Goal: Check status: Check status

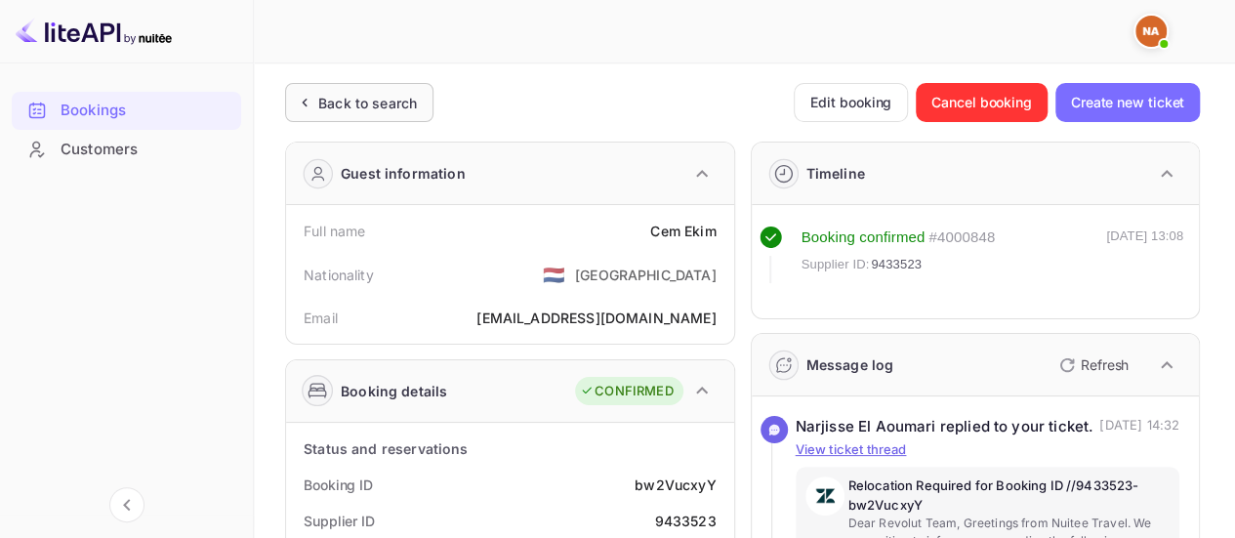
click at [361, 99] on div "Back to search" at bounding box center [367, 103] width 99 height 20
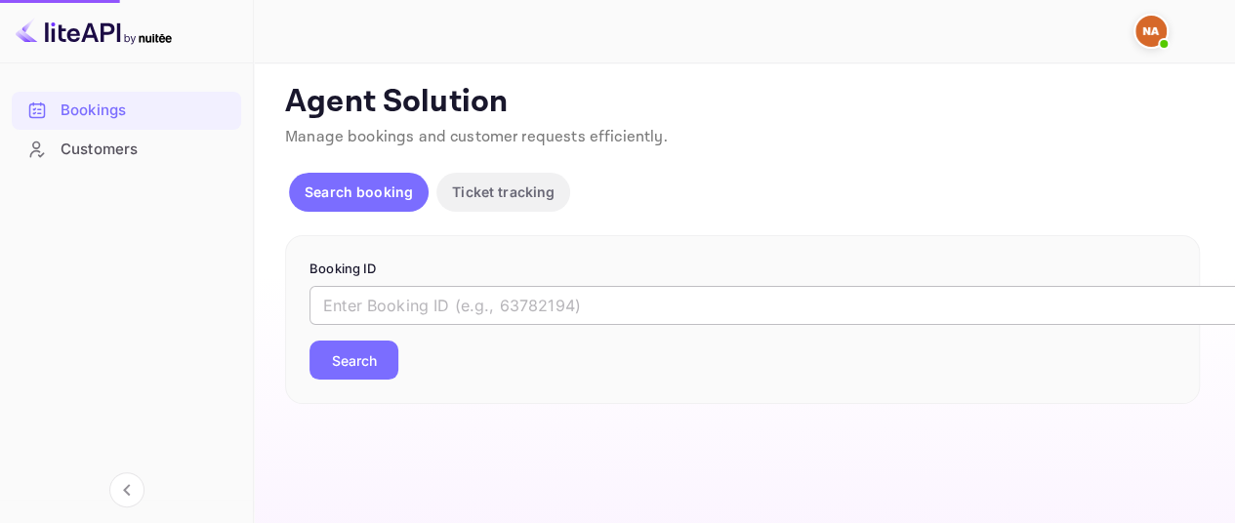
click at [463, 312] on input "text" at bounding box center [797, 305] width 976 height 39
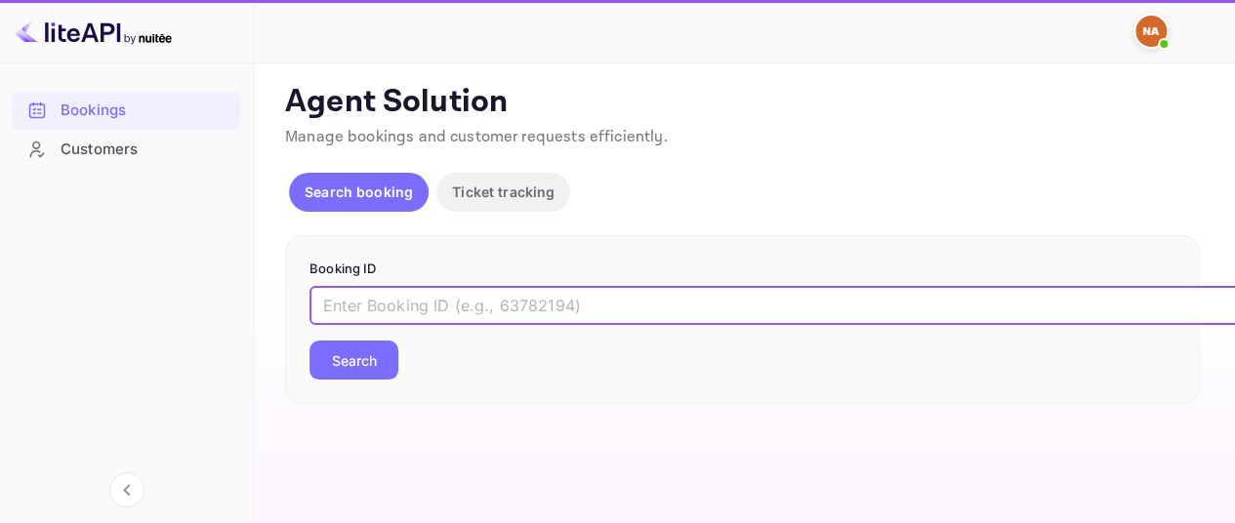
click at [463, 312] on input "text" at bounding box center [797, 305] width 976 height 39
paste input "9583636"
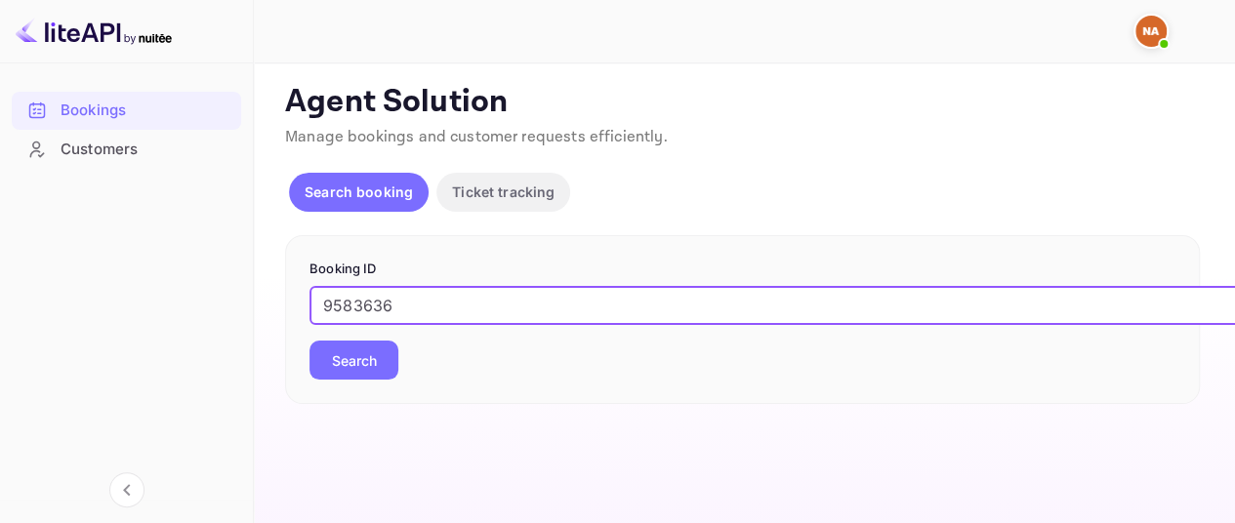
type input "9583636"
click at [309, 341] on button "Search" at bounding box center [353, 360] width 89 height 39
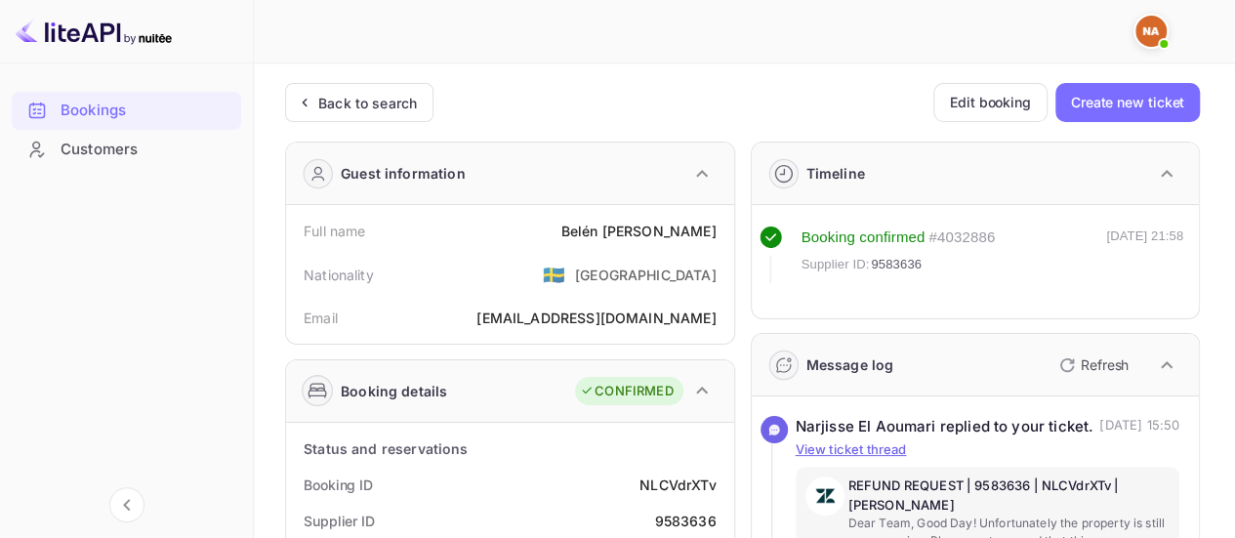
click at [877, 300] on div "Booking confirmed # 4032886 Supplier ID: 9583636 [DATE] 21:58" at bounding box center [975, 268] width 432 height 84
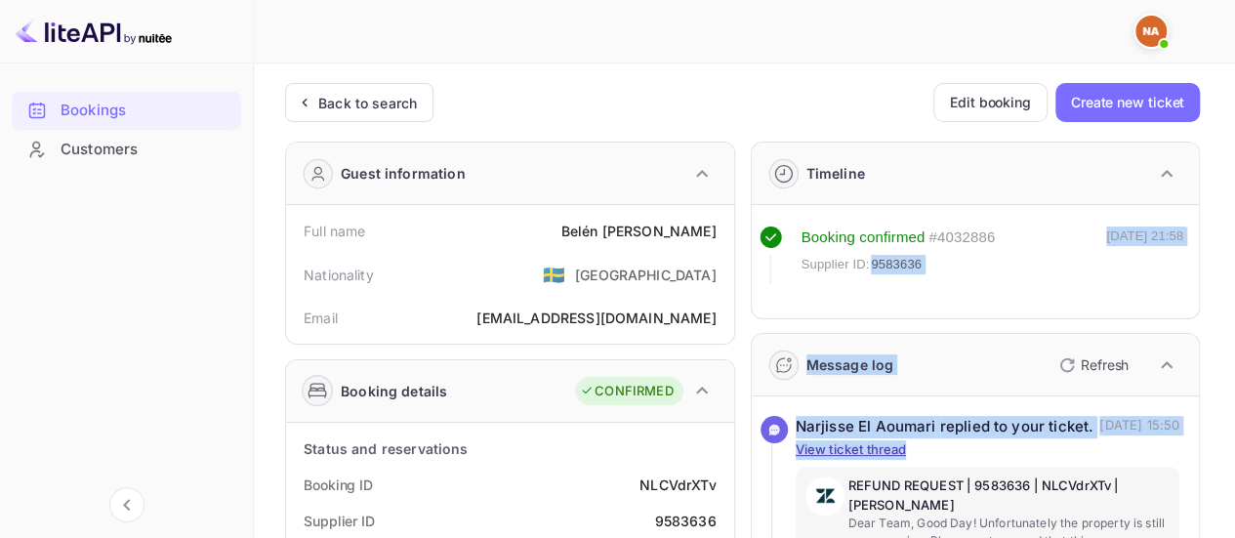
drag, startPoint x: 877, startPoint y: 300, endPoint x: 896, endPoint y: 466, distance: 166.9
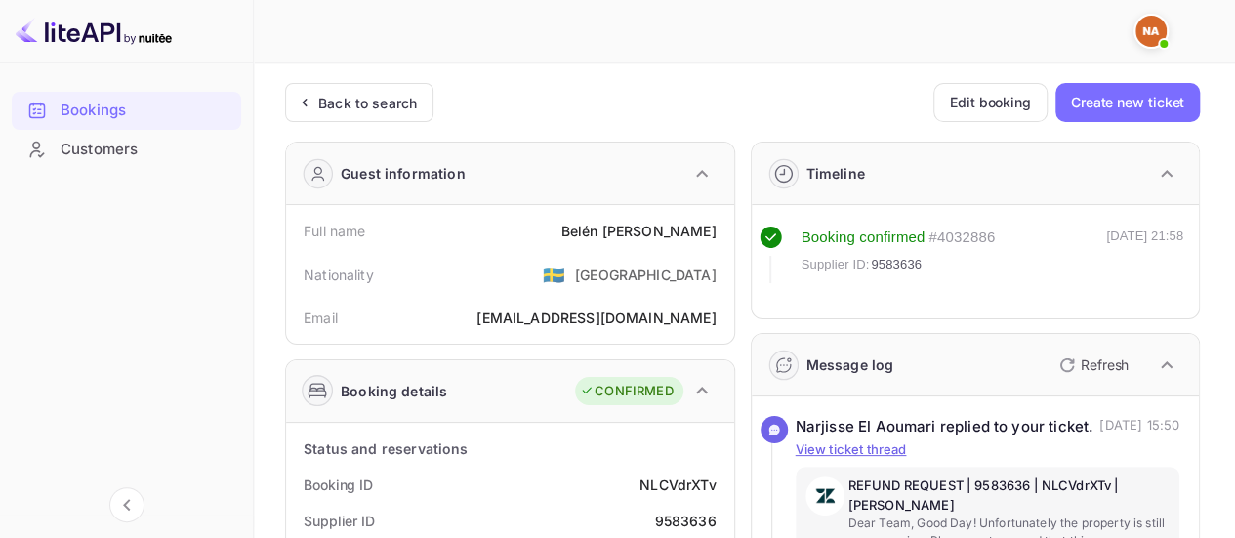
scroll to position [40, 0]
click at [1115, 356] on p "Refresh" at bounding box center [1104, 364] width 48 height 20
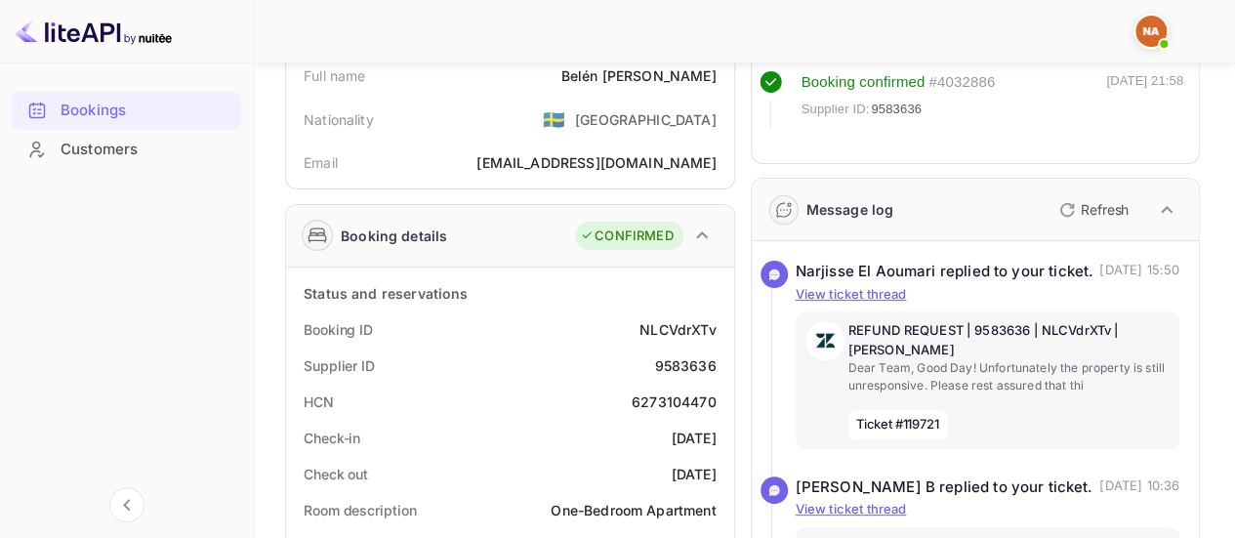
scroll to position [156, 0]
click at [1071, 217] on icon "button" at bounding box center [1066, 208] width 23 height 23
click at [1067, 206] on icon "button" at bounding box center [1066, 208] width 23 height 23
click at [1083, 204] on p "Refresh" at bounding box center [1104, 208] width 48 height 20
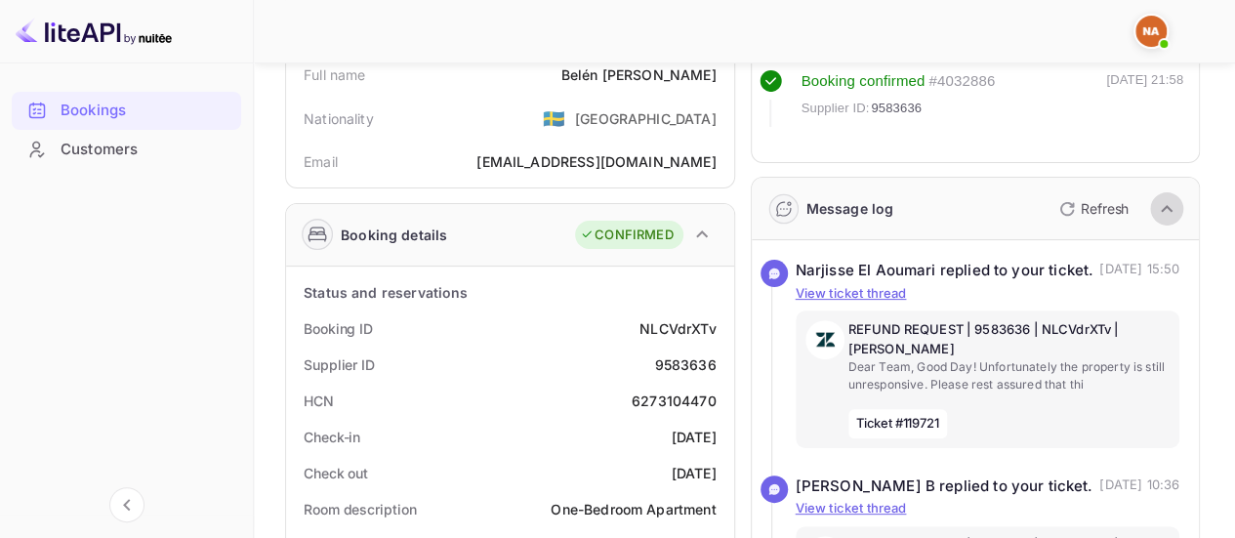
click at [1171, 210] on icon "button" at bounding box center [1166, 208] width 12 height 7
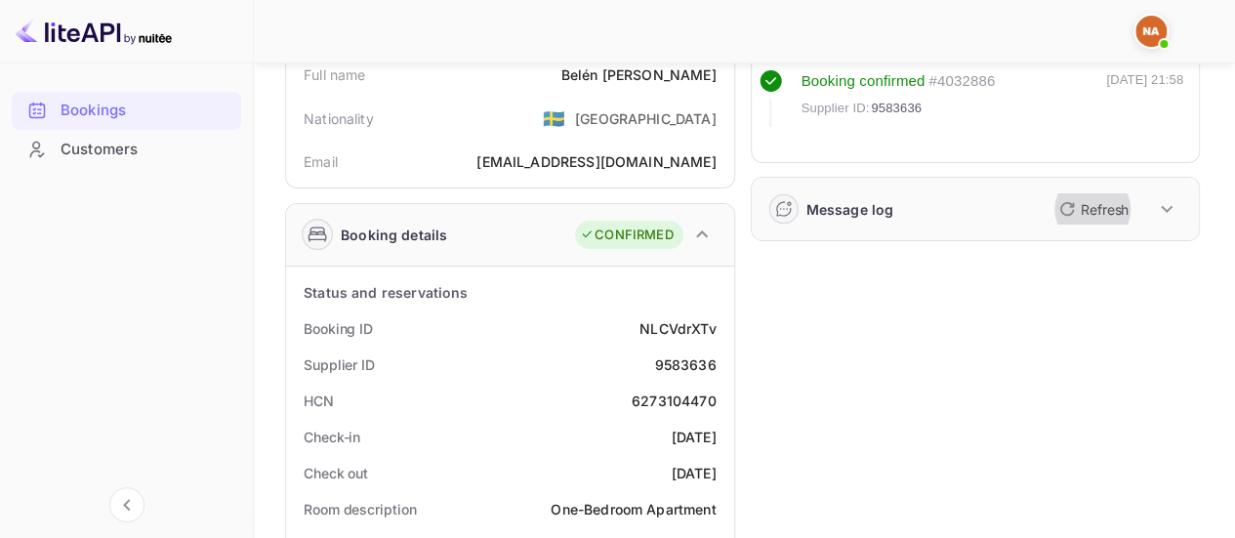
click at [1118, 210] on p "Refresh" at bounding box center [1104, 209] width 48 height 20
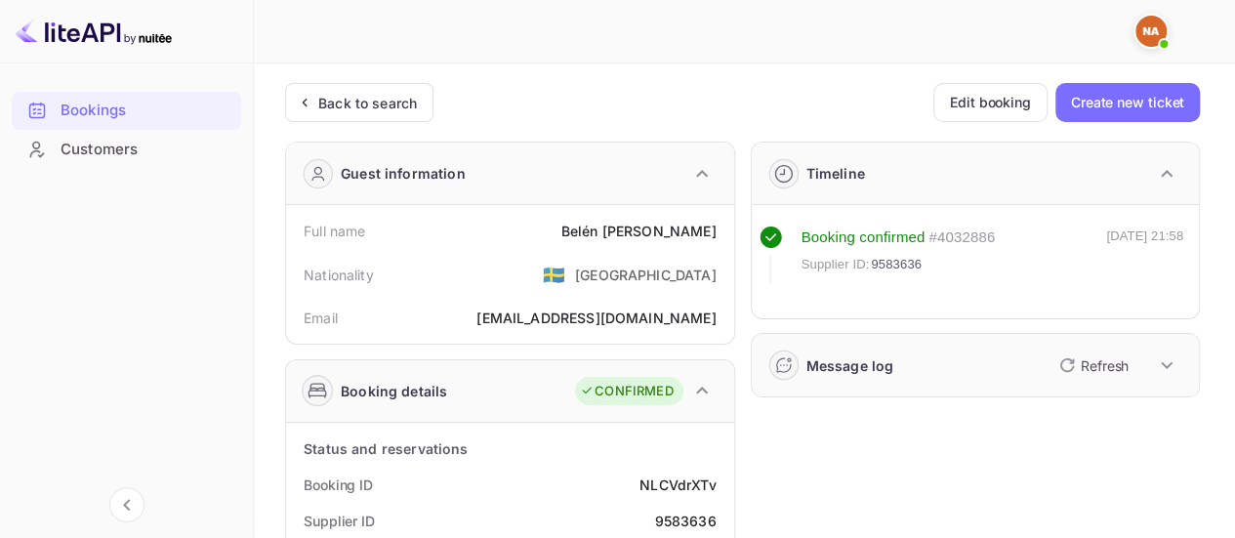
click at [1107, 375] on button "Refresh" at bounding box center [1091, 364] width 89 height 31
click at [318, 104] on div "Back to search" at bounding box center [367, 103] width 99 height 20
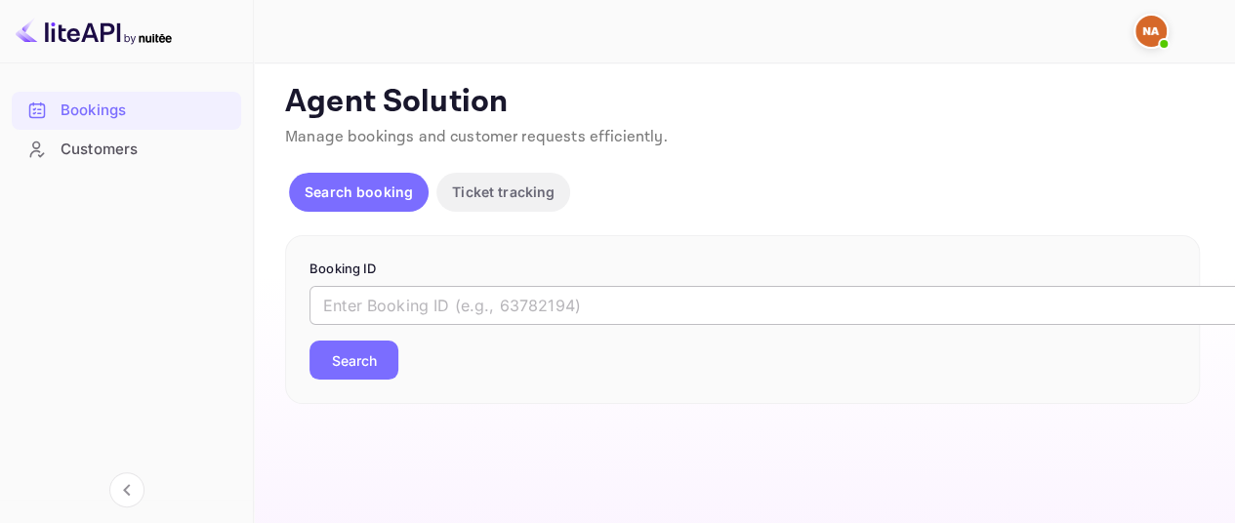
click at [514, 297] on input "text" at bounding box center [797, 305] width 976 height 39
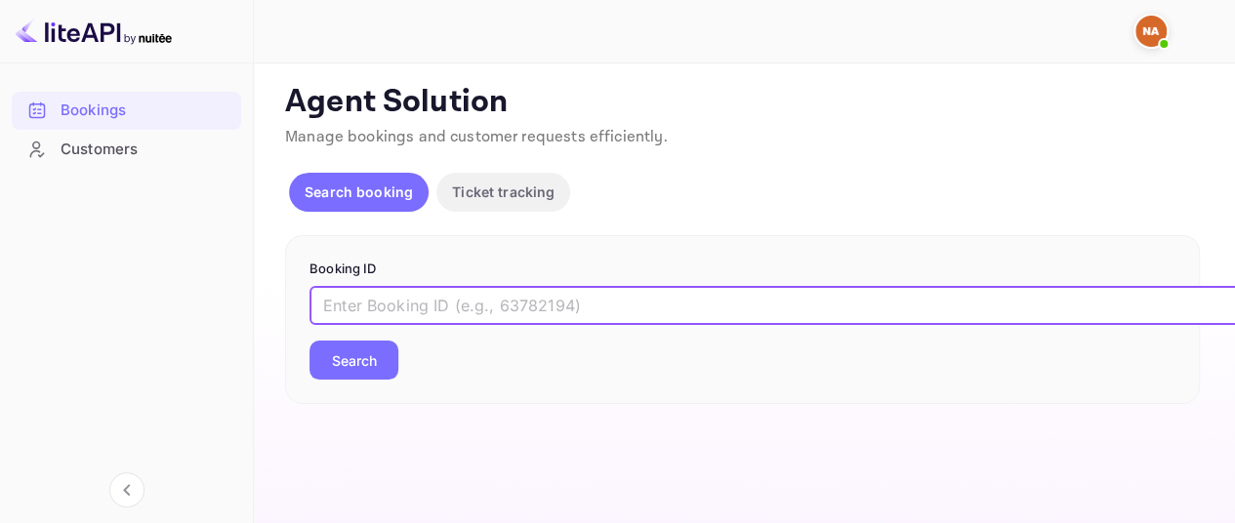
click at [514, 297] on input "text" at bounding box center [797, 305] width 976 height 39
paste input "9583636"
type input "9583636"
click at [309, 341] on button "Search" at bounding box center [353, 360] width 89 height 39
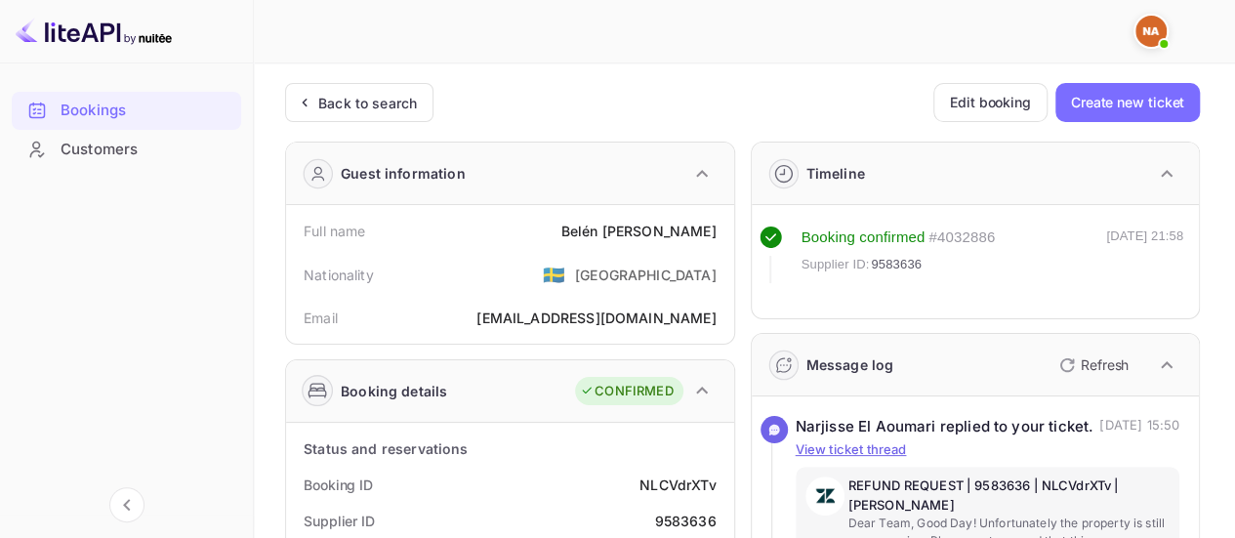
scroll to position [206, 0]
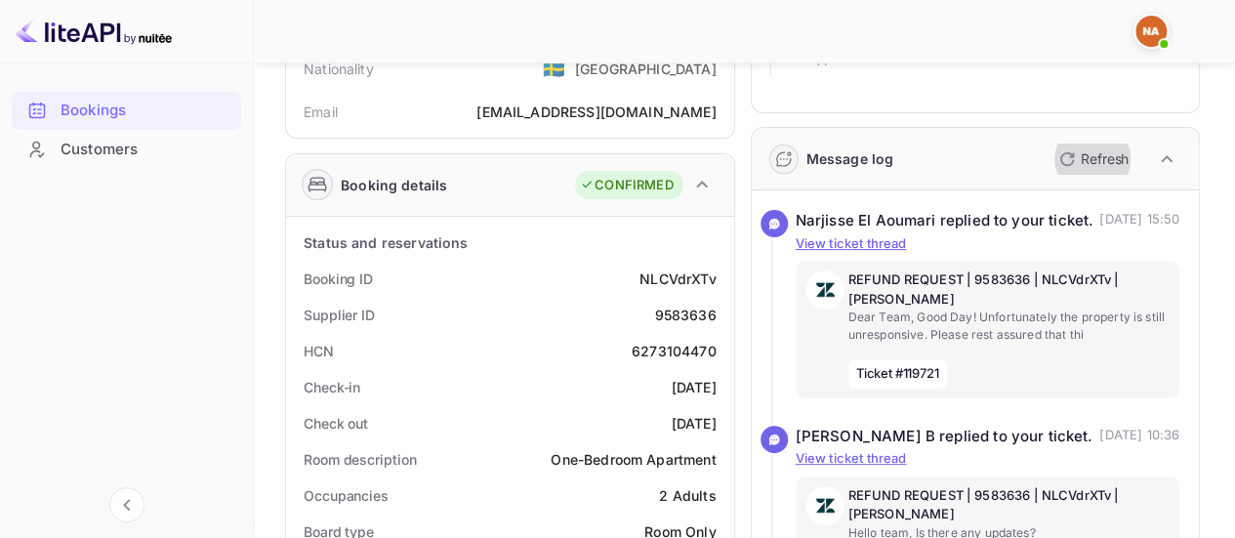
click at [1118, 171] on button "Refresh" at bounding box center [1091, 158] width 89 height 31
click at [1085, 156] on p "Refresh" at bounding box center [1104, 158] width 48 height 20
click at [1075, 155] on icon "button" at bounding box center [1066, 158] width 23 height 23
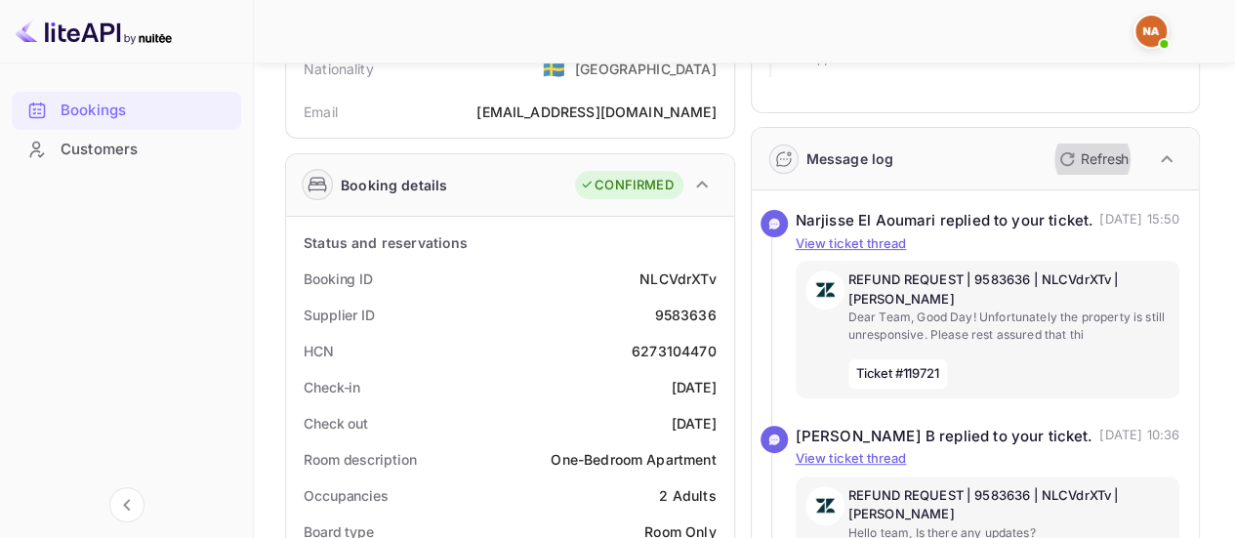
click at [1075, 155] on icon "button" at bounding box center [1066, 158] width 23 height 23
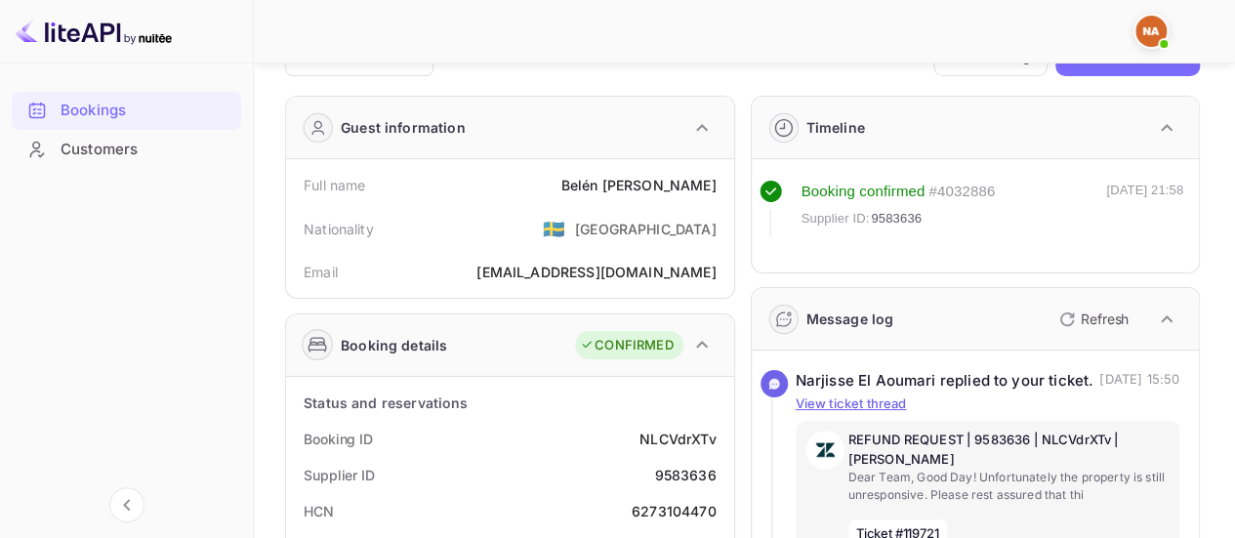
scroll to position [47, 0]
click at [1097, 333] on div "Refresh" at bounding box center [1115, 318] width 136 height 33
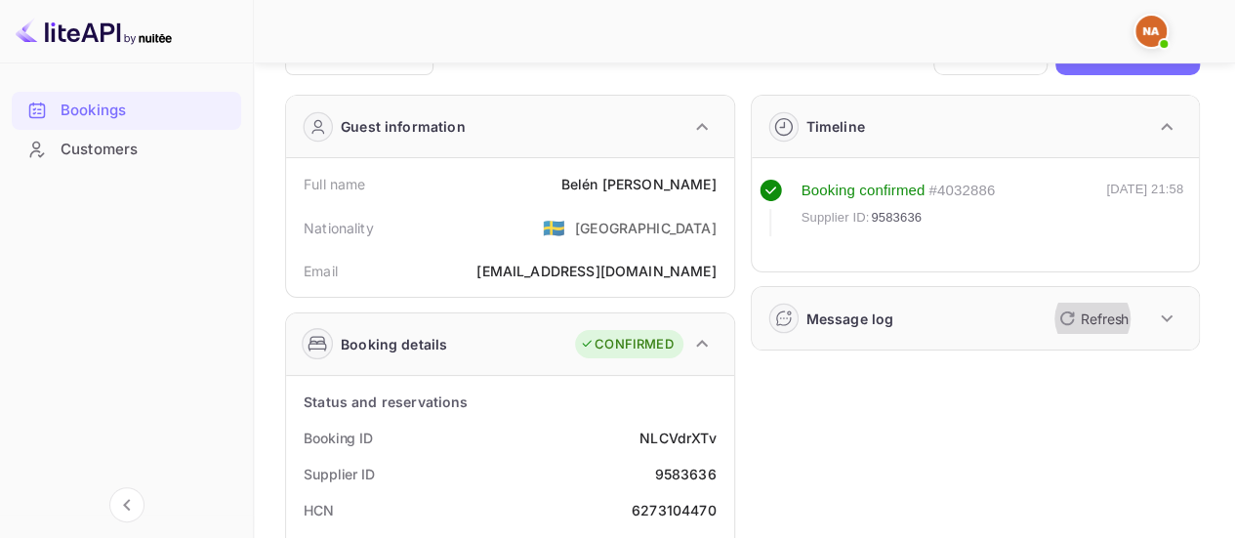
click at [1086, 329] on button "Refresh" at bounding box center [1091, 318] width 89 height 31
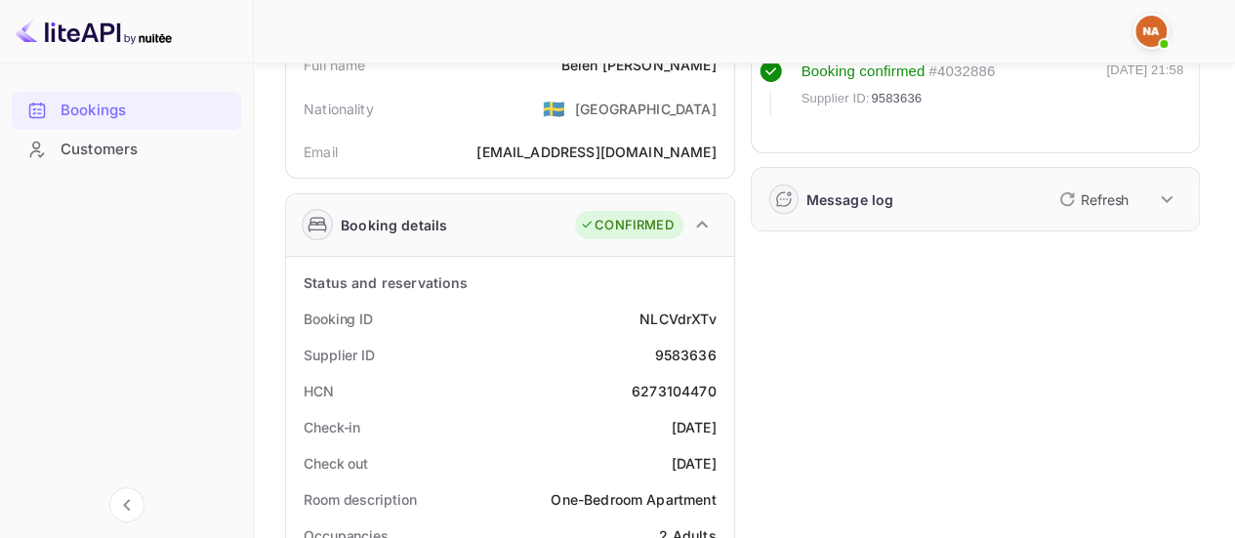
scroll to position [0, 0]
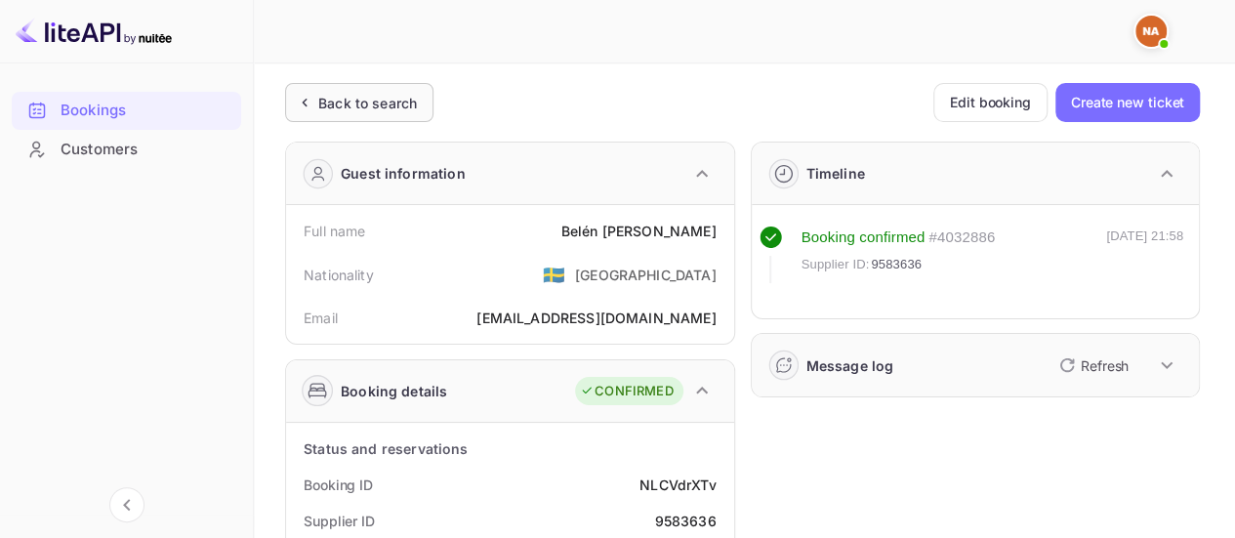
click at [294, 105] on icon at bounding box center [304, 103] width 20 height 20
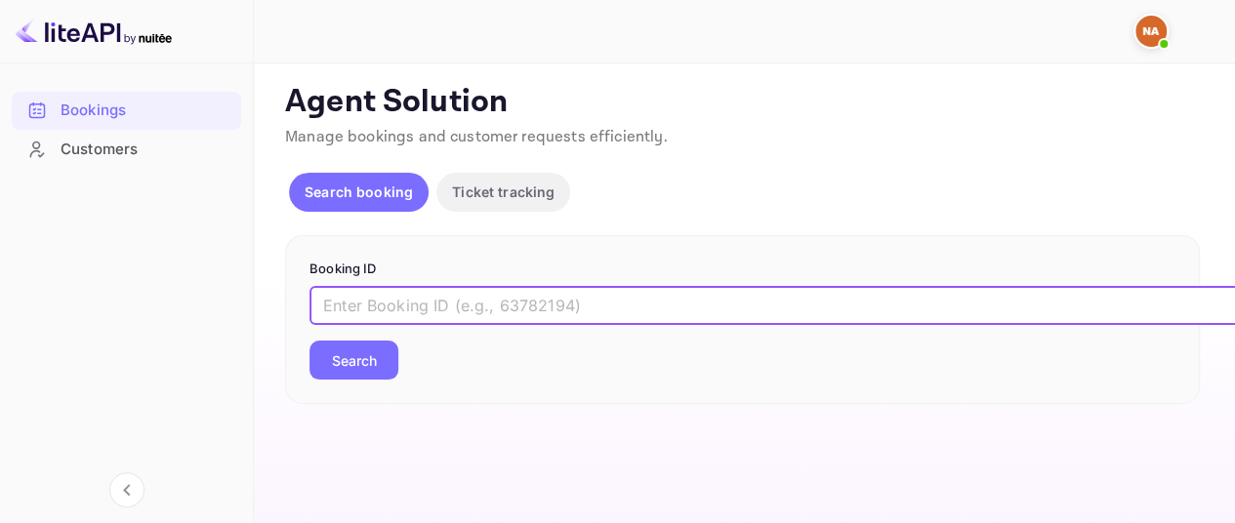
click at [507, 289] on input "text" at bounding box center [797, 305] width 976 height 39
paste input "9583636"
type input "9583636"
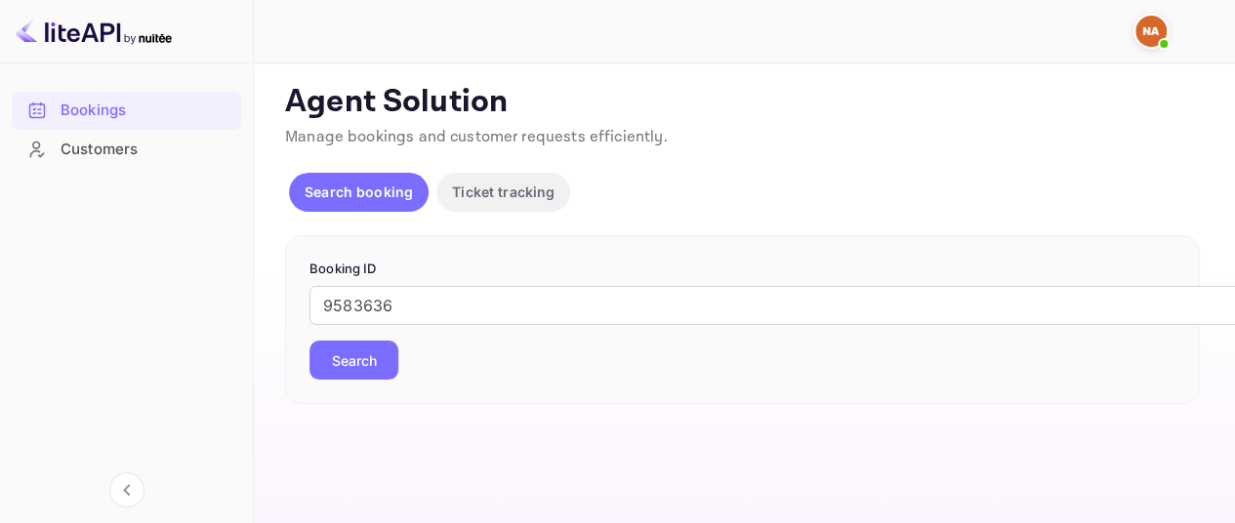
click at [369, 349] on button "Search" at bounding box center [353, 360] width 89 height 39
